Goal: Task Accomplishment & Management: Complete application form

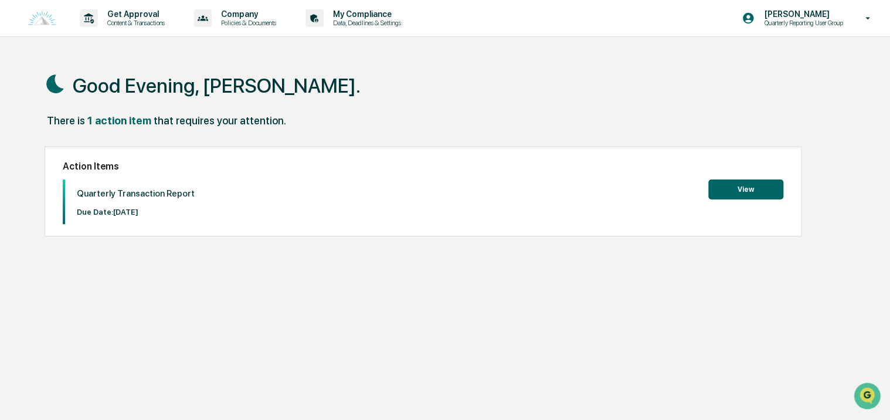
click at [731, 186] on button "View" at bounding box center [745, 189] width 75 height 20
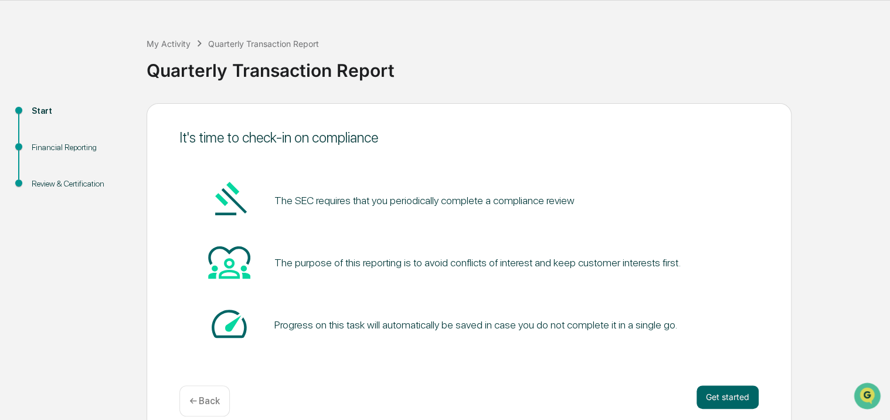
scroll to position [52, 0]
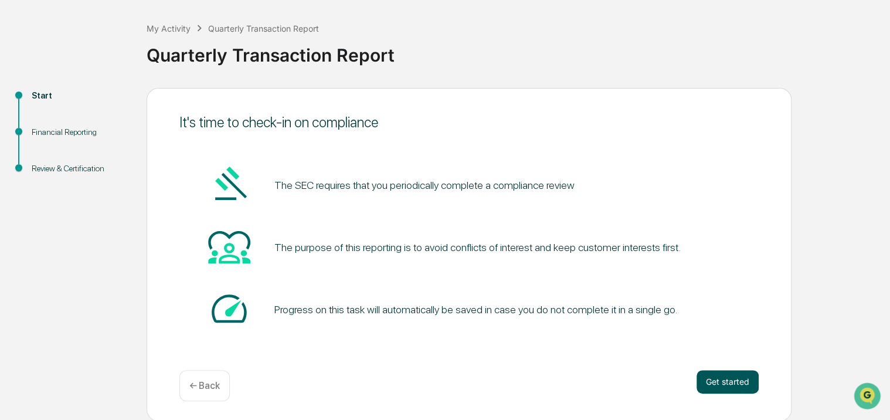
click at [705, 376] on button "Get started" at bounding box center [727, 381] width 62 height 23
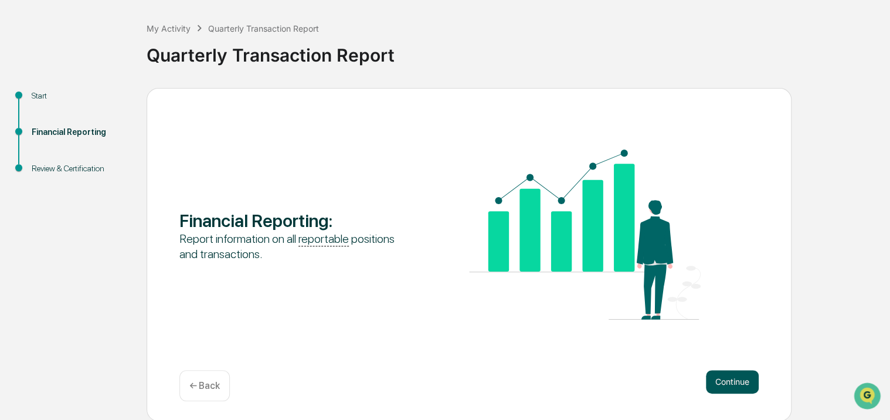
click at [736, 386] on button "Continue" at bounding box center [732, 381] width 53 height 23
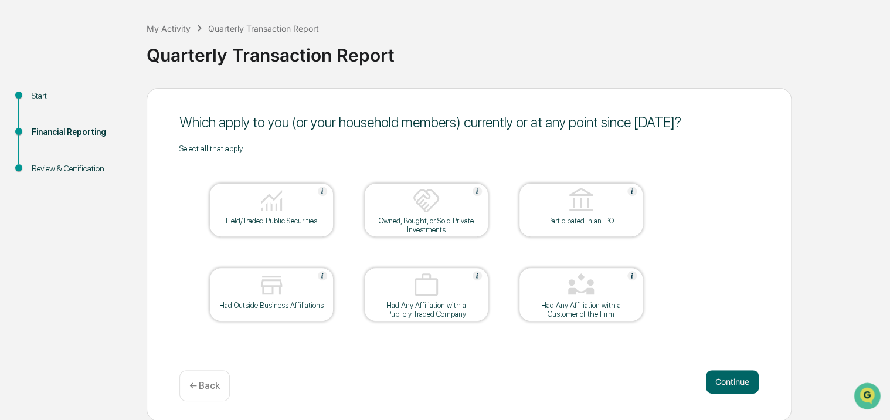
click at [736, 386] on button "Continue" at bounding box center [732, 381] width 53 height 23
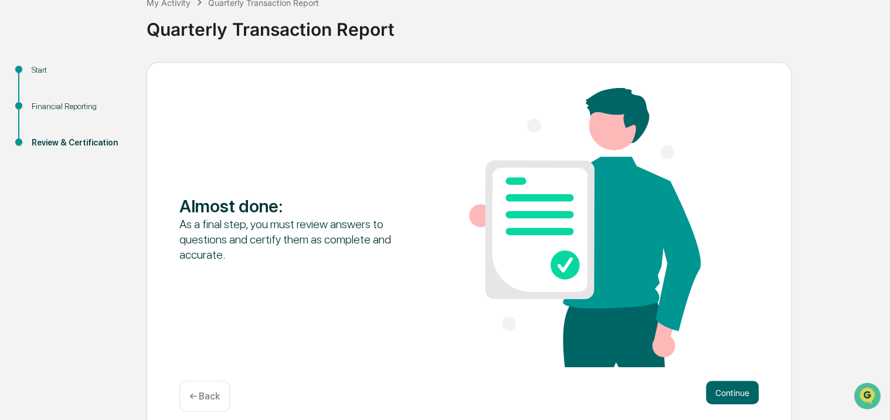
scroll to position [89, 0]
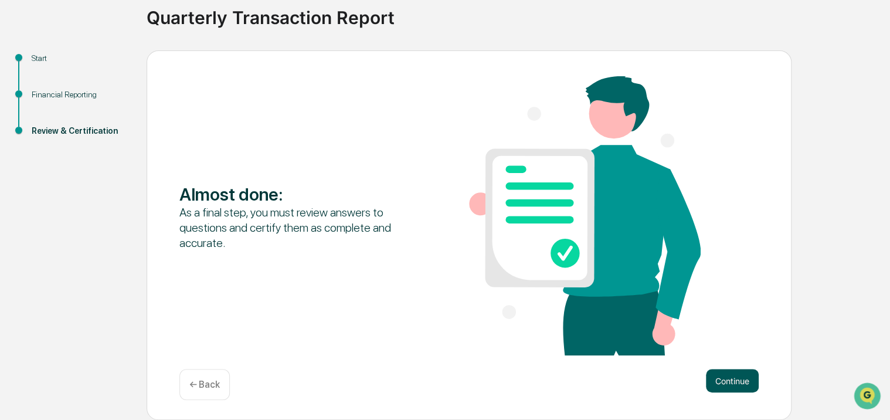
click at [729, 385] on button "Continue" at bounding box center [732, 380] width 53 height 23
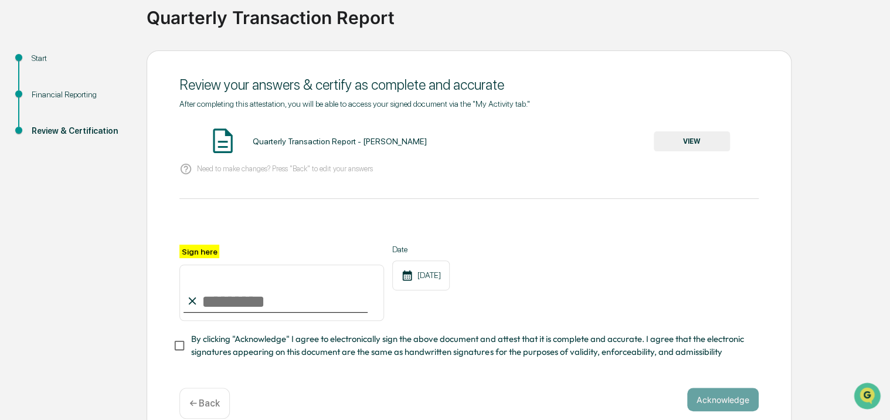
click at [208, 300] on input "Sign here" at bounding box center [281, 292] width 205 height 56
type input "**********"
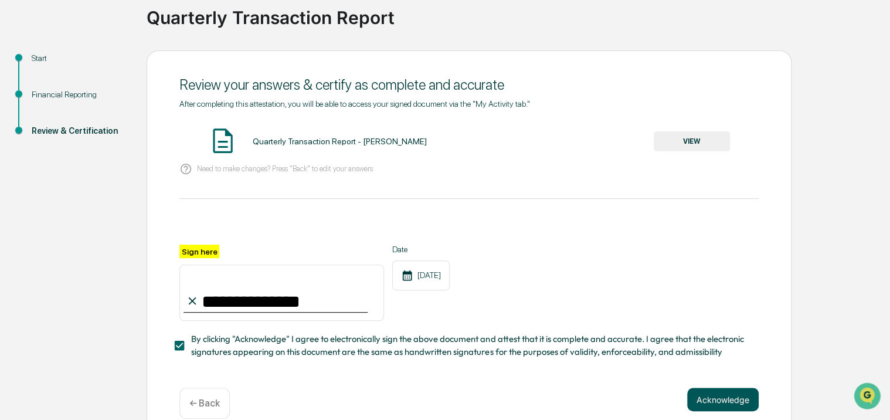
click at [709, 406] on button "Acknowledge" at bounding box center [723, 398] width 72 height 23
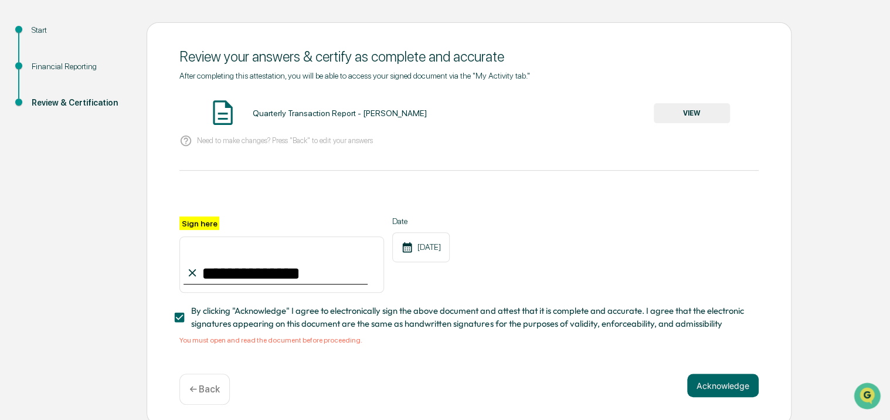
scroll to position [126, 0]
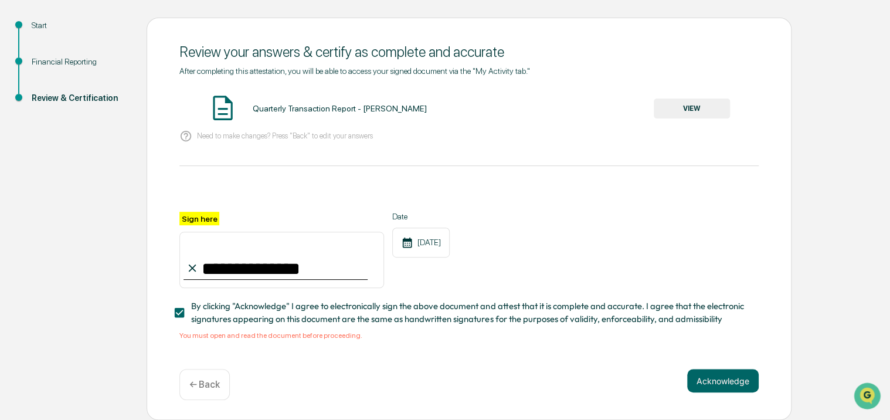
click at [678, 103] on button "VIEW" at bounding box center [692, 108] width 76 height 20
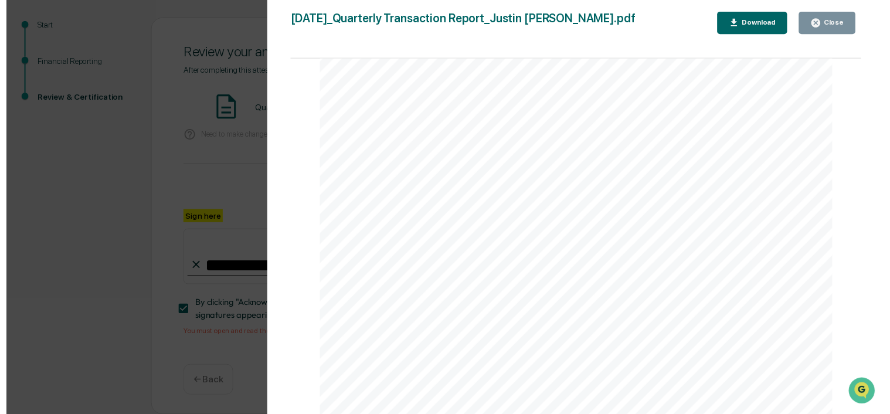
scroll to position [2, 0]
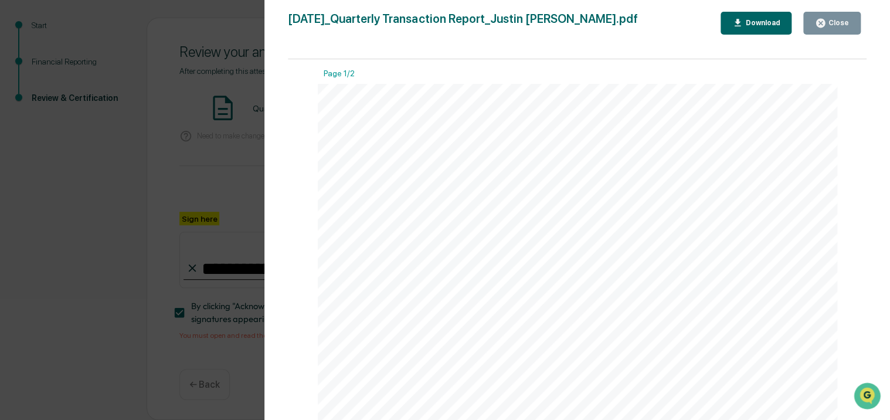
click at [820, 18] on icon "button" at bounding box center [820, 23] width 11 height 11
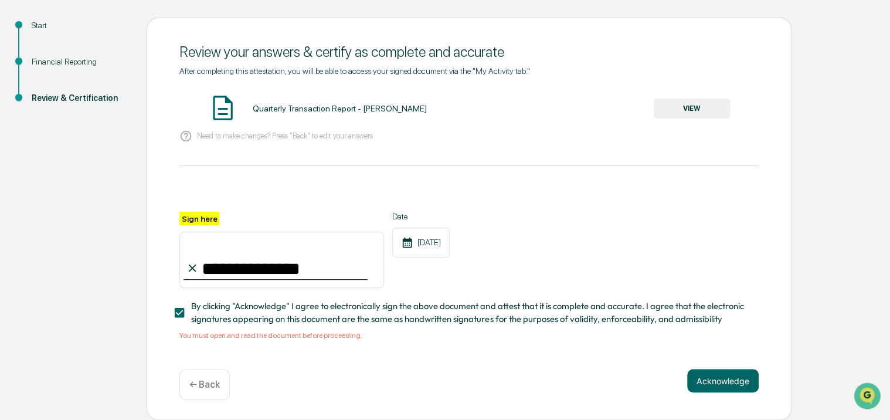
click at [217, 387] on p "← Back" at bounding box center [204, 384] width 30 height 11
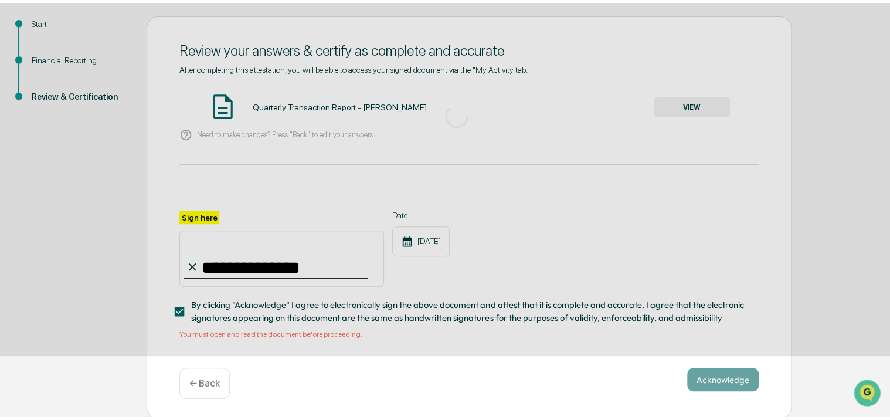
scroll to position [89, 0]
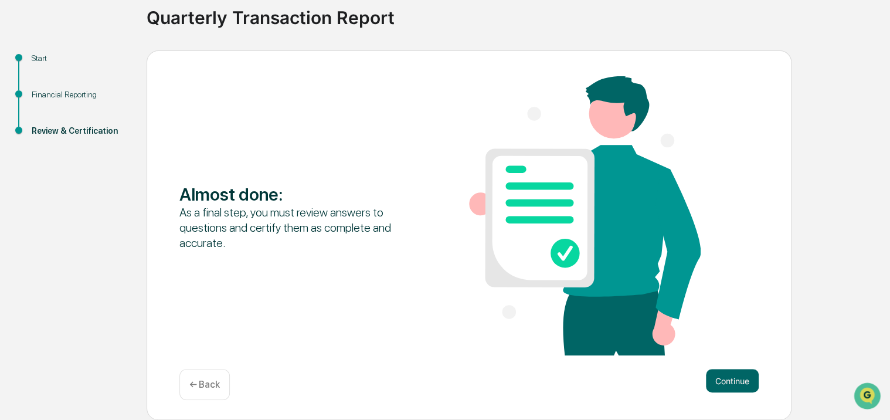
click at [216, 380] on p "← Back" at bounding box center [204, 384] width 30 height 11
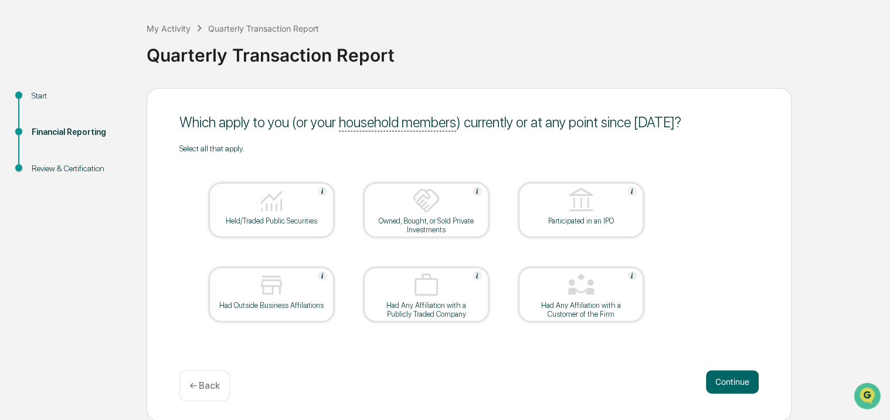
click at [278, 209] on img at bounding box center [271, 200] width 28 height 28
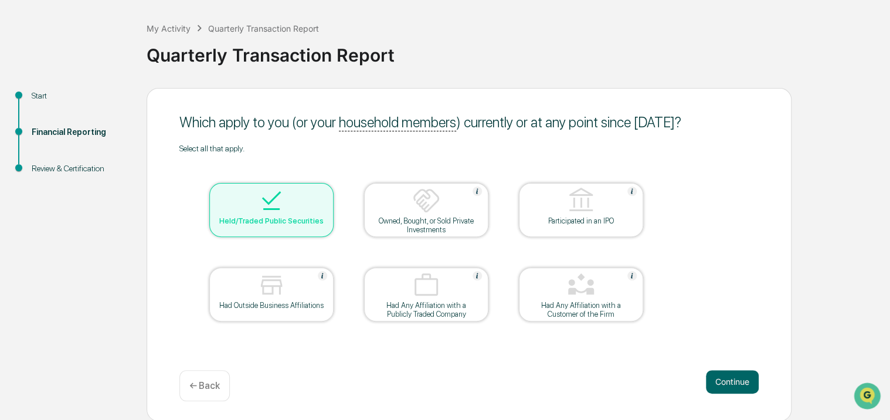
click at [243, 291] on div at bounding box center [271, 286] width 117 height 30
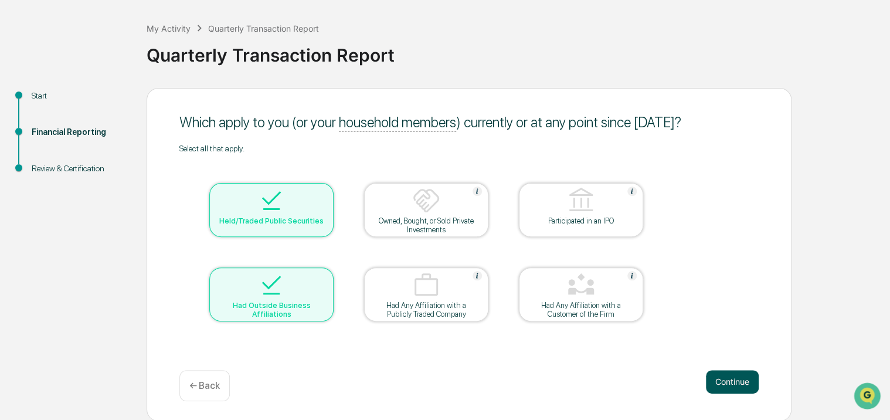
click at [719, 382] on button "Continue" at bounding box center [732, 381] width 53 height 23
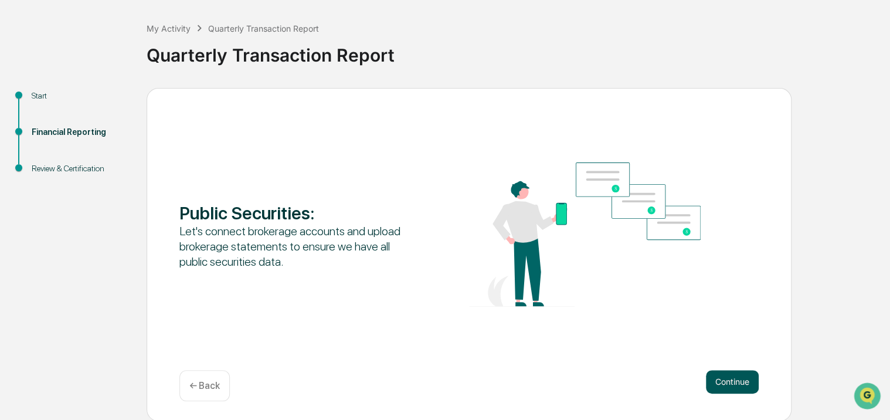
click at [727, 380] on button "Continue" at bounding box center [732, 381] width 53 height 23
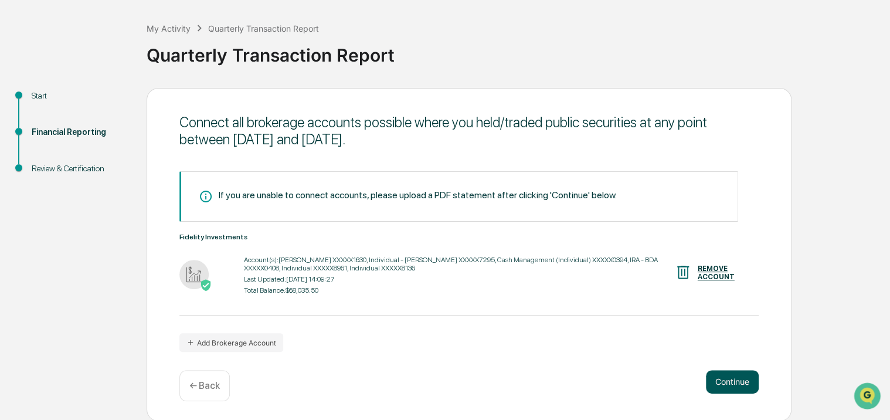
click at [729, 379] on button "Continue" at bounding box center [732, 381] width 53 height 23
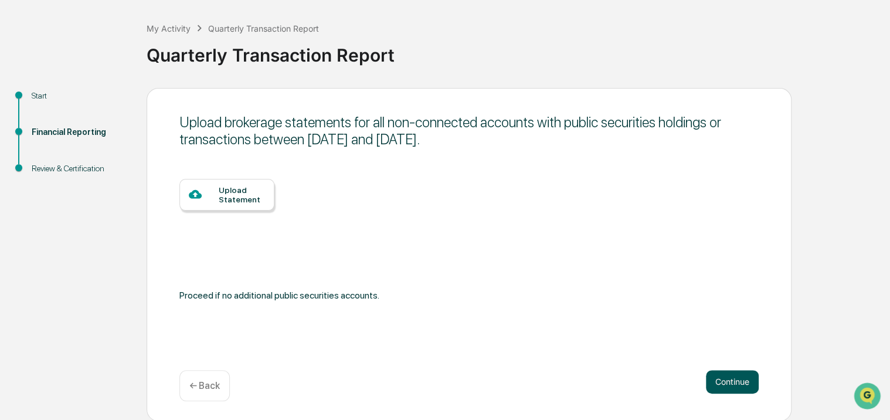
click at [719, 382] on button "Continue" at bounding box center [732, 381] width 53 height 23
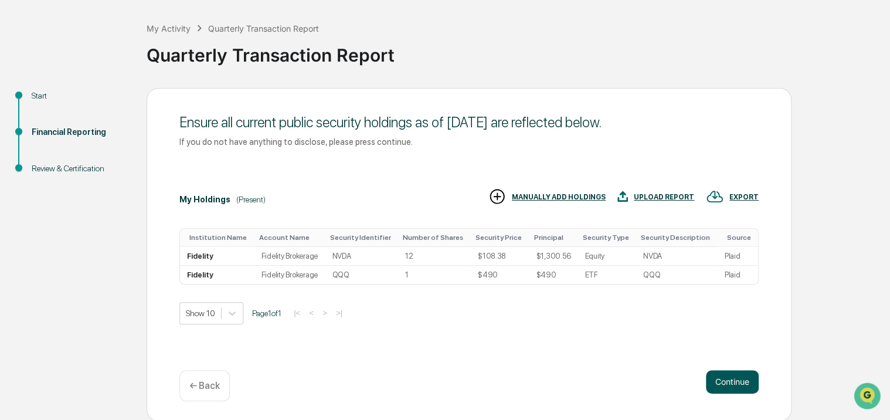
click at [743, 382] on button "Continue" at bounding box center [732, 381] width 53 height 23
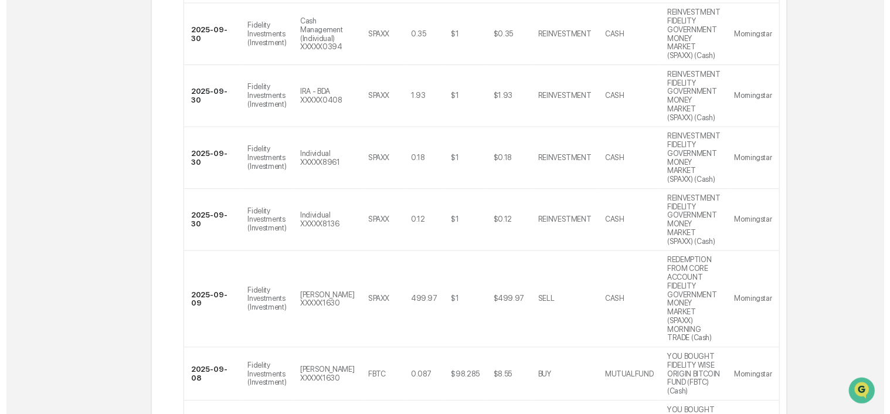
scroll to position [587, 0]
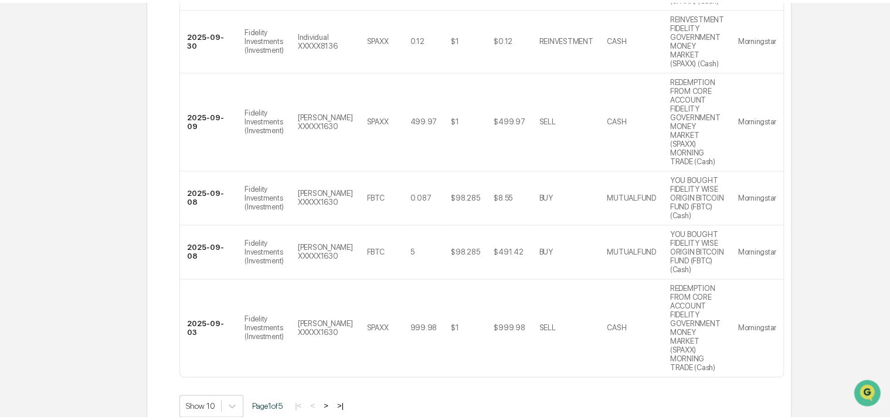
scroll to position [52, 0]
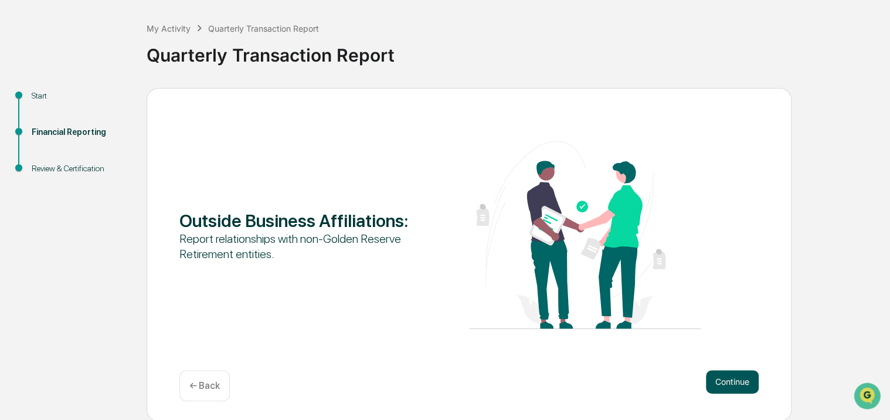
click at [733, 386] on button "Continue" at bounding box center [732, 381] width 53 height 23
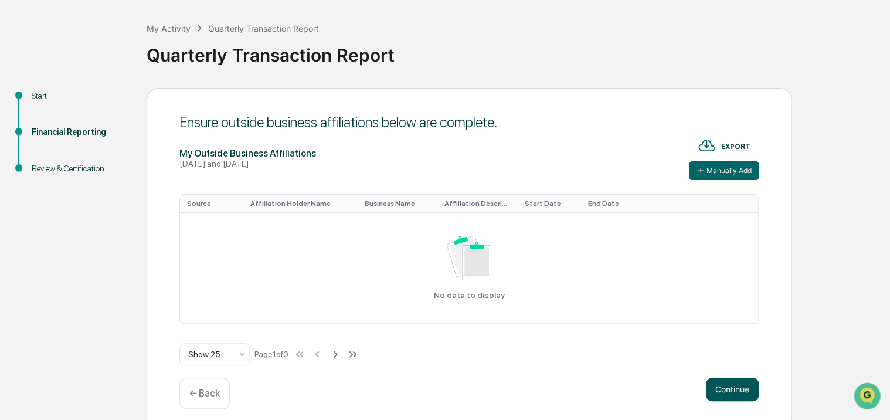
click at [723, 392] on button "Continue" at bounding box center [732, 388] width 53 height 23
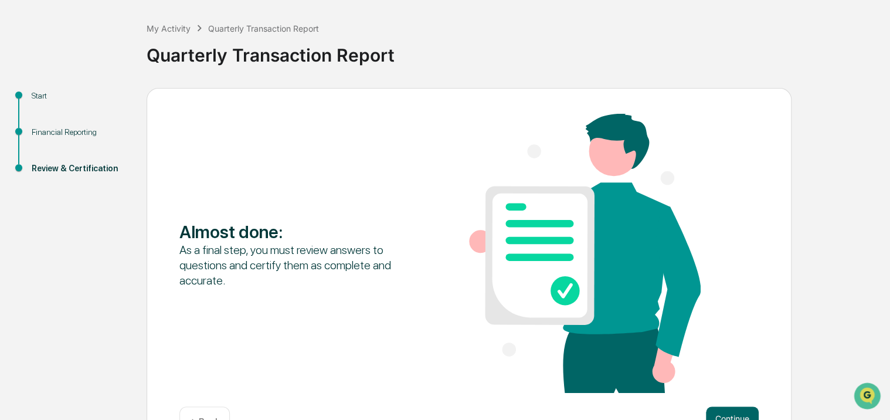
scroll to position [89, 0]
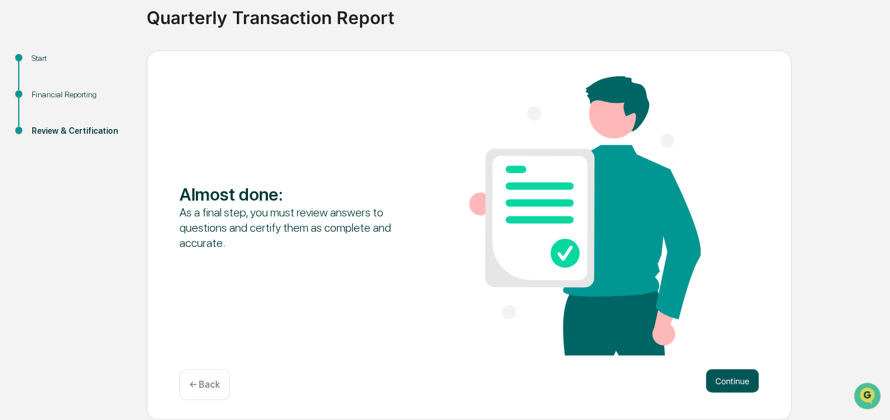
click at [726, 376] on button "Continue" at bounding box center [732, 380] width 53 height 23
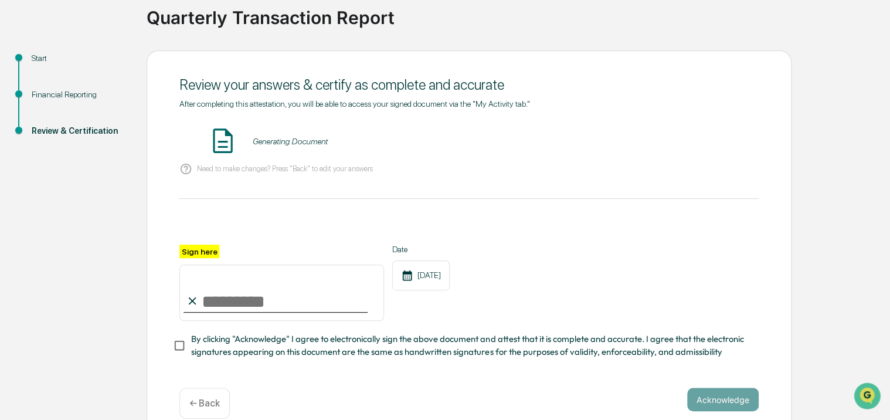
drag, startPoint x: 217, startPoint y: 301, endPoint x: 242, endPoint y: 264, distance: 44.4
click at [242, 264] on div "Sign here" at bounding box center [281, 282] width 205 height 76
type input "**********"
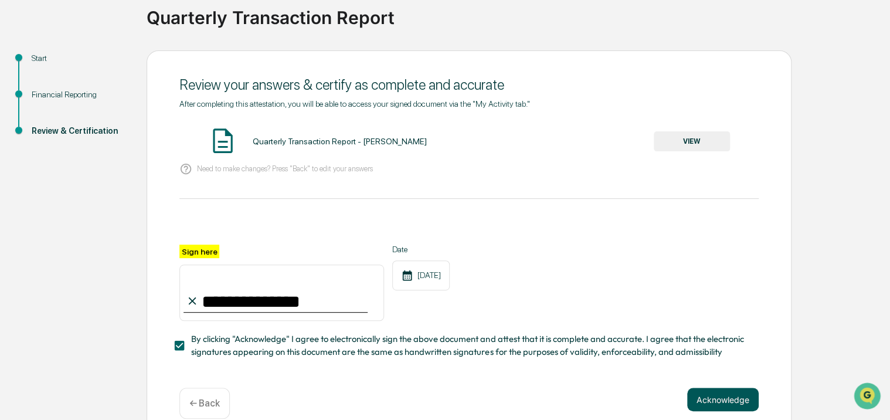
click at [723, 402] on button "Acknowledge" at bounding box center [723, 398] width 72 height 23
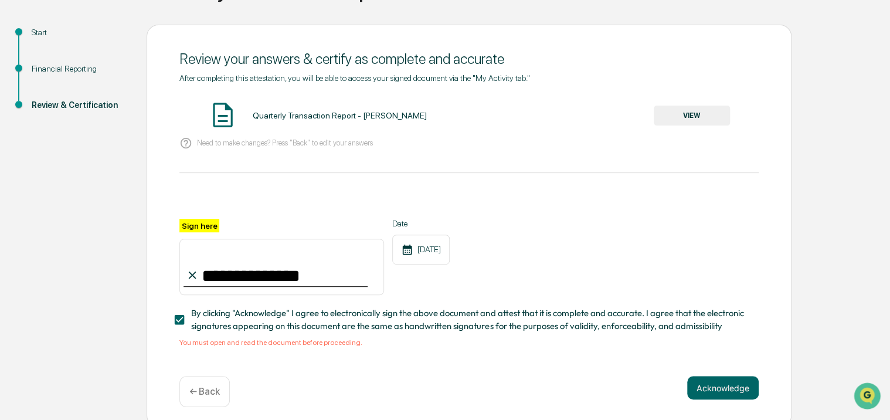
scroll to position [126, 0]
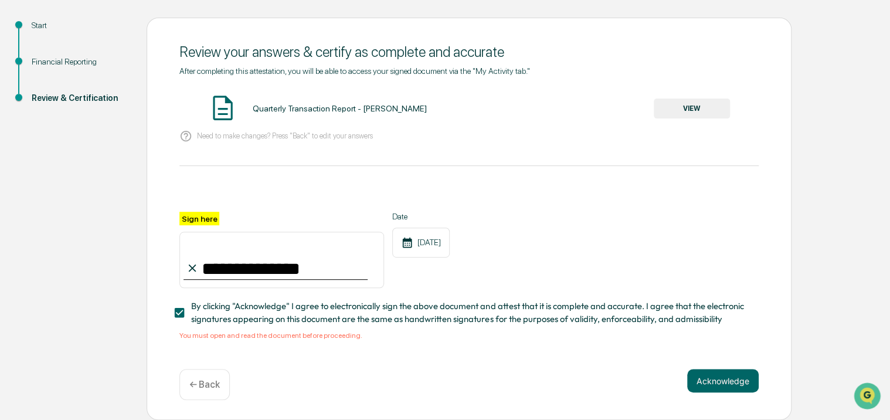
click at [679, 106] on button "VIEW" at bounding box center [692, 108] width 76 height 20
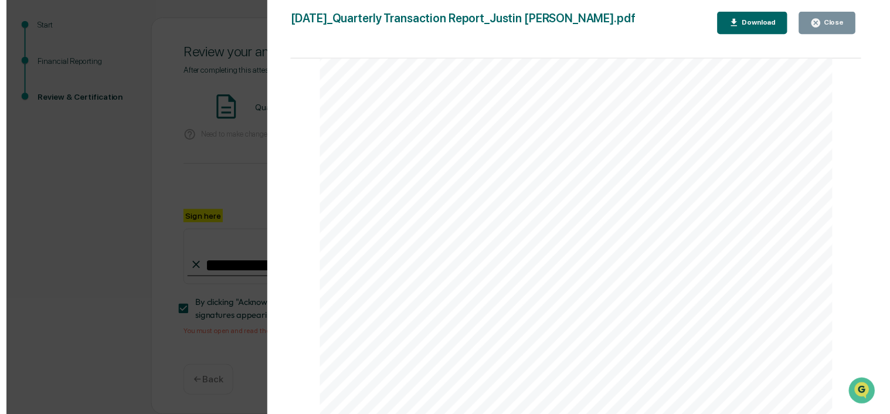
scroll to position [59, 0]
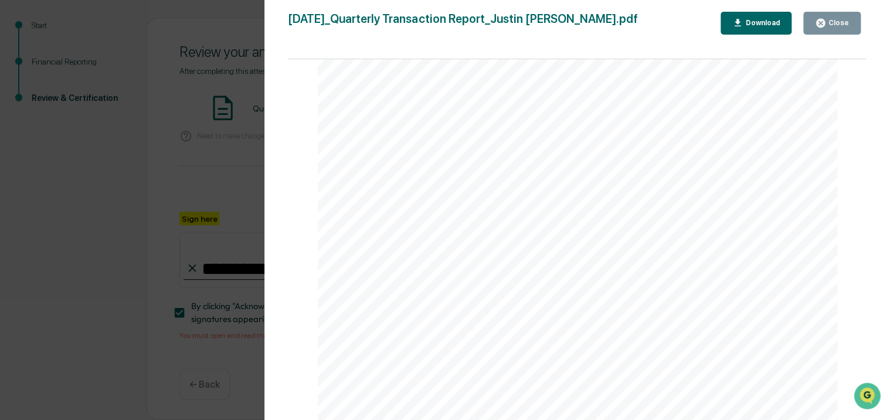
click at [821, 21] on icon "button" at bounding box center [820, 23] width 9 height 9
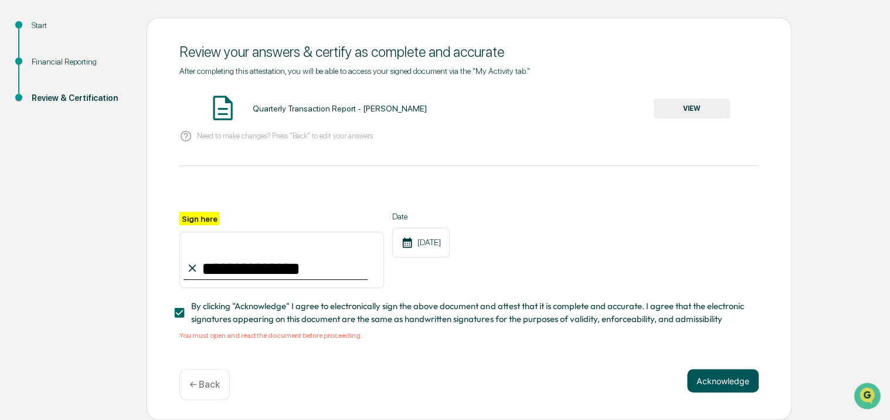
click at [711, 380] on button "Acknowledge" at bounding box center [723, 380] width 72 height 23
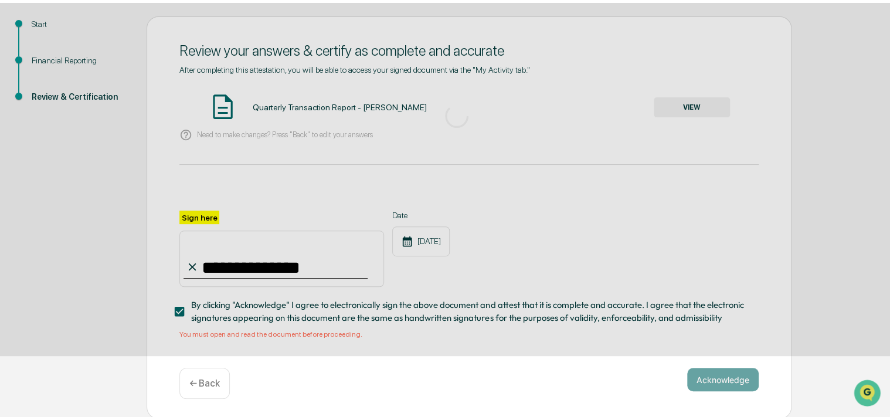
scroll to position [52, 0]
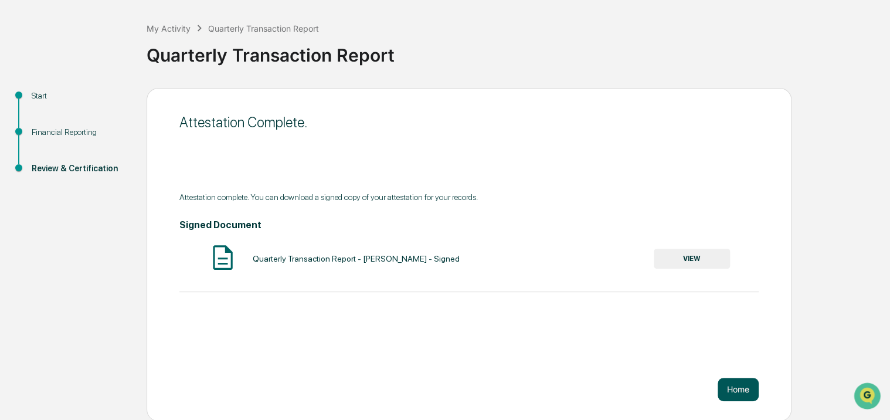
click at [734, 385] on button "Home" at bounding box center [737, 388] width 41 height 23
